Goal: Check status: Check status

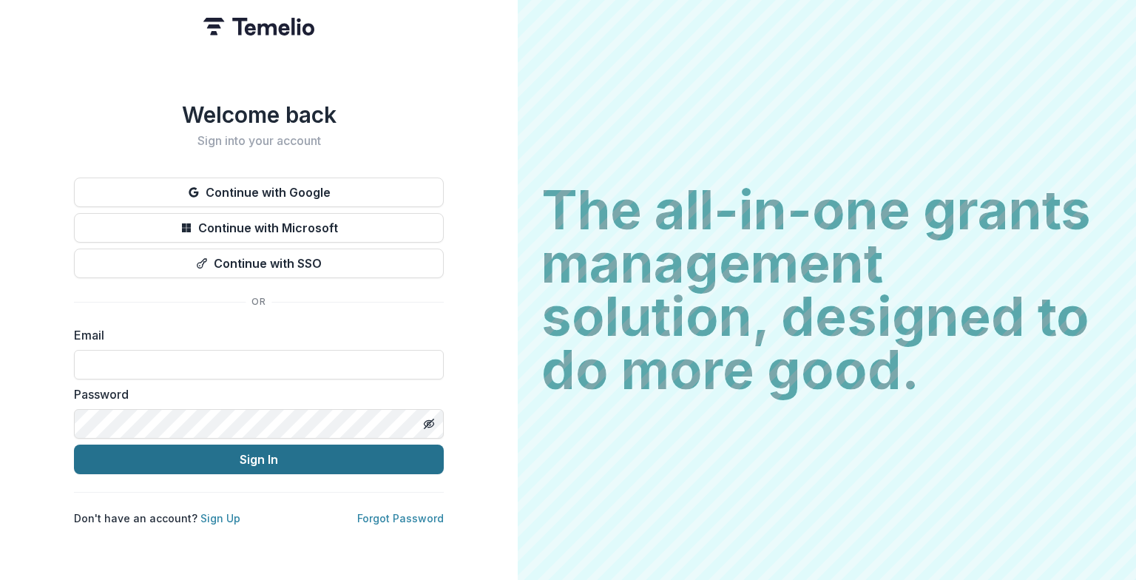
type input "**********"
click at [195, 457] on button "Sign In" at bounding box center [259, 460] width 370 height 30
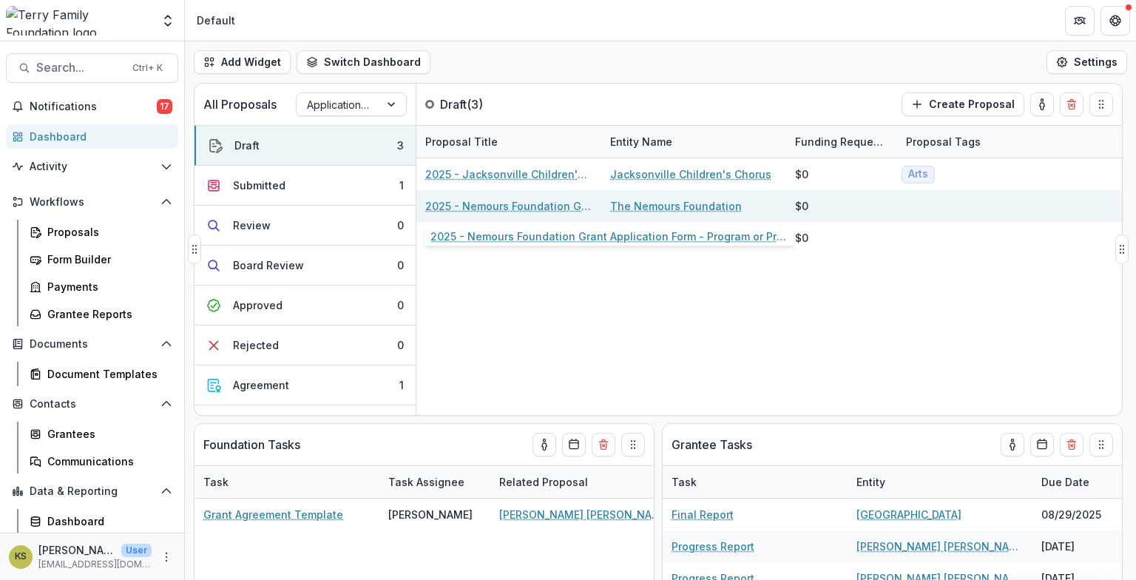
click at [554, 206] on link "2025 - Nemours Foundation Grant Application Form - Program or Project" at bounding box center [508, 206] width 167 height 16
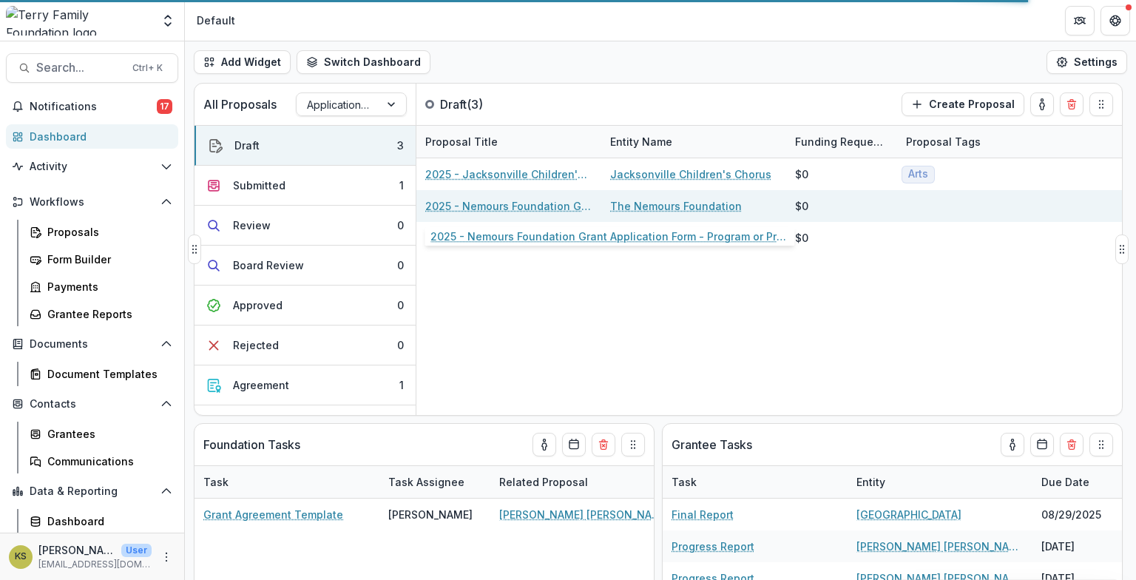
click at [554, 206] on link "2025 - Nemours Foundation Grant Application Form - Program or Project" at bounding box center [508, 206] width 167 height 16
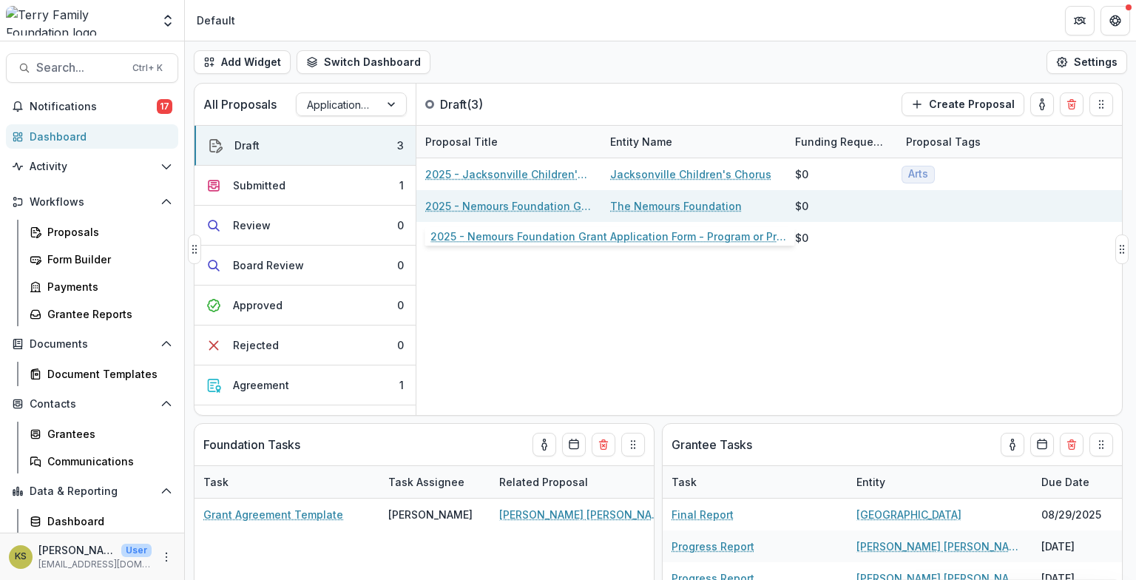
click at [554, 205] on link "2025 - Nemours Foundation Grant Application Form - Program or Project" at bounding box center [508, 206] width 167 height 16
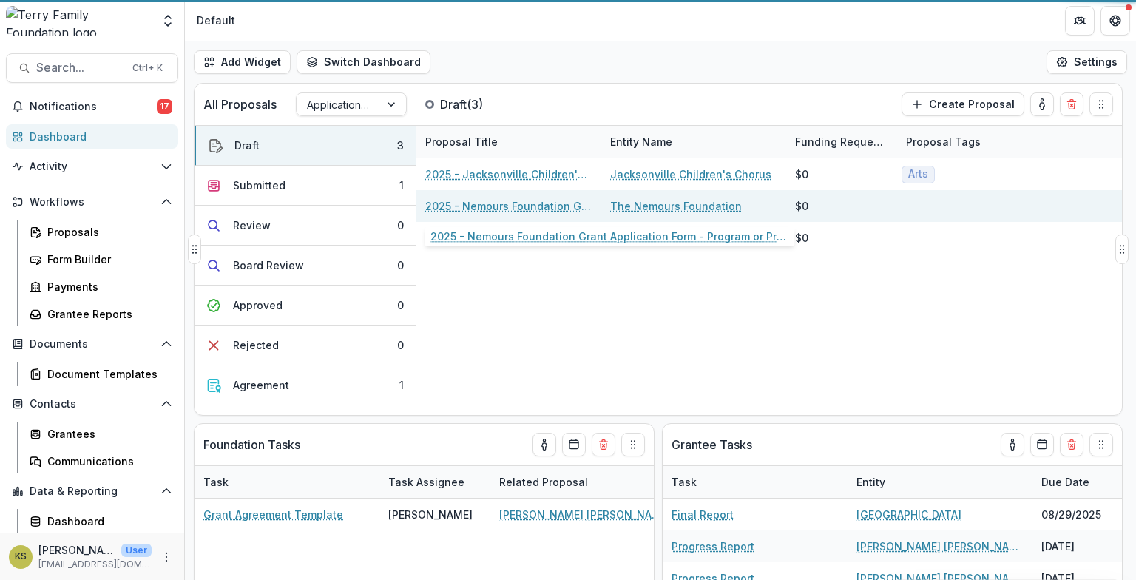
click at [553, 206] on link "2025 - Nemours Foundation Grant Application Form - Program or Project" at bounding box center [508, 206] width 167 height 16
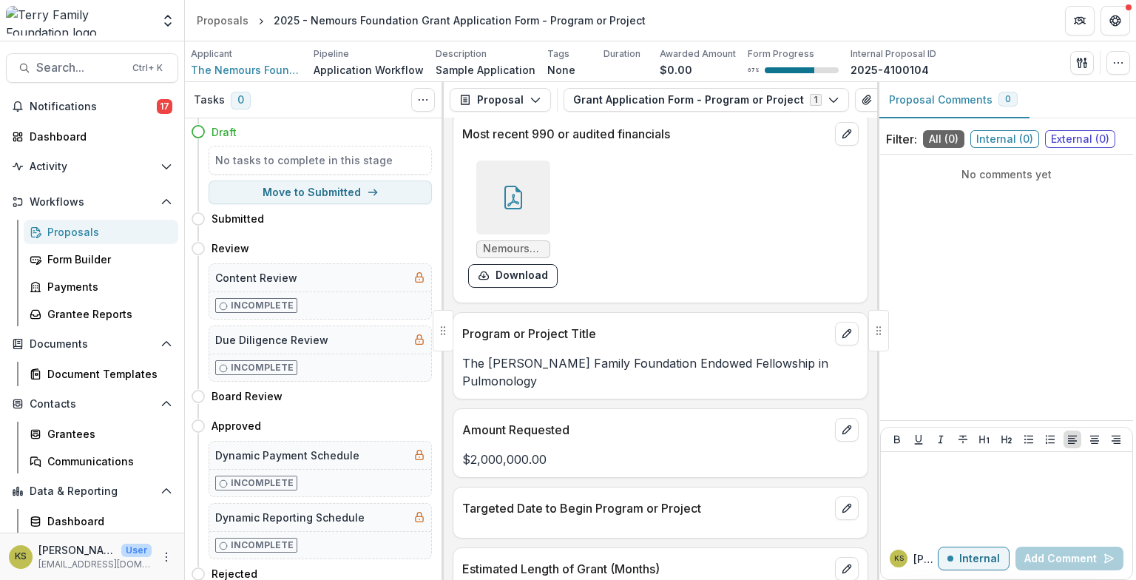
scroll to position [1010, 0]
